Goal: Task Accomplishment & Management: Use online tool/utility

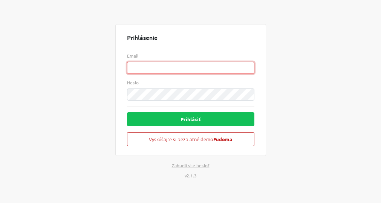
click at [186, 70] on input "Email" at bounding box center [190, 68] width 127 height 12
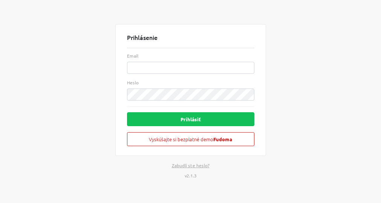
click at [299, 97] on div "Prihlásenie Email Heslo Prihlásiť Vyskúšajte si bezplatné demo Fudoma Zabudli s…" at bounding box center [190, 101] width 362 height 203
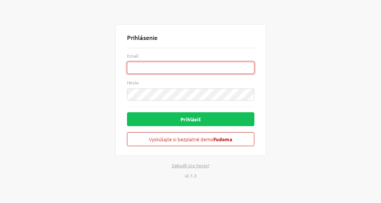
click at [194, 70] on input "Email" at bounding box center [190, 68] width 127 height 12
type input "[EMAIL_ADDRESS][DOMAIN_NAME]"
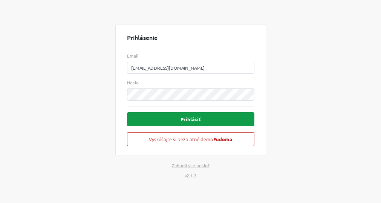
click at [177, 123] on button "Prihlásiť" at bounding box center [190, 119] width 127 height 14
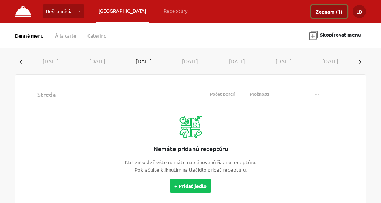
click at [334, 12] on link "Zoznam (1)" at bounding box center [330, 11] width 36 height 12
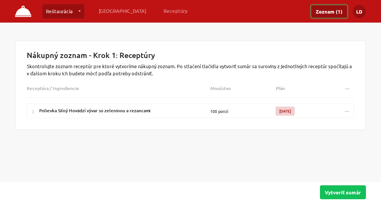
click at [347, 109] on span "..." at bounding box center [347, 110] width 5 height 6
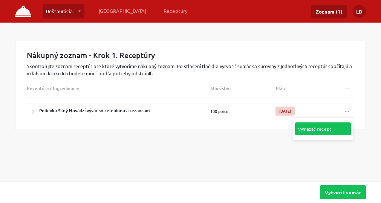
click at [318, 131] on link "Vymazať recept" at bounding box center [323, 129] width 56 height 13
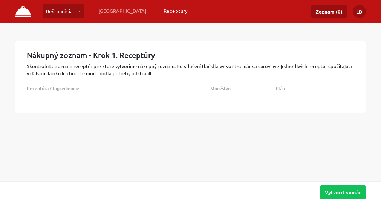
click at [161, 12] on link "Receptúry" at bounding box center [176, 11] width 30 height 14
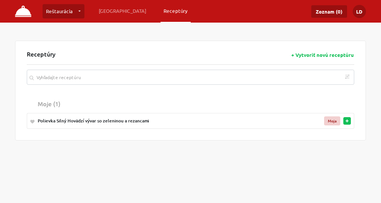
click at [60, 11] on link "Reštaurácia" at bounding box center [64, 11] width 42 height 14
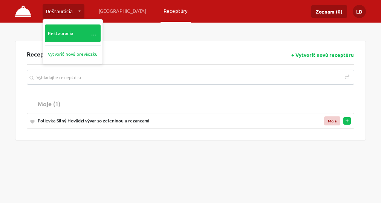
click at [60, 35] on link "Reštaurácia …" at bounding box center [73, 34] width 56 height 18
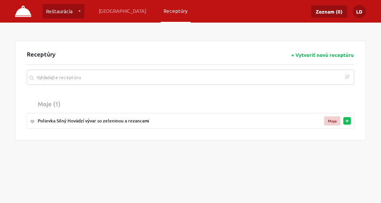
click at [128, 121] on div "Polievka Silný Hovädzí vývar so zeleninou a rezancami" at bounding box center [166, 121] width 256 height 7
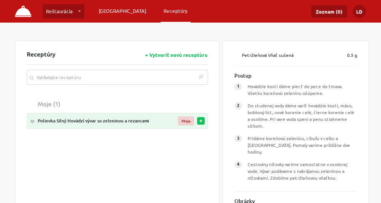
click at [109, 10] on link "[GEOGRAPHIC_DATA]" at bounding box center [123, 11] width 54 height 14
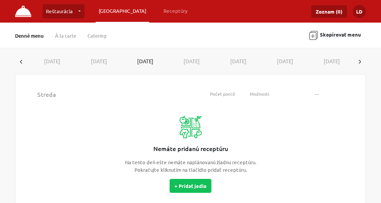
click at [64, 10] on link "Reštaurácia" at bounding box center [64, 11] width 42 height 14
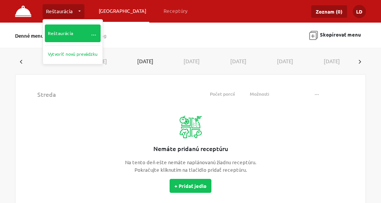
click at [58, 31] on link "Reštaurácia …" at bounding box center [73, 34] width 56 height 18
